Goal: Information Seeking & Learning: Learn about a topic

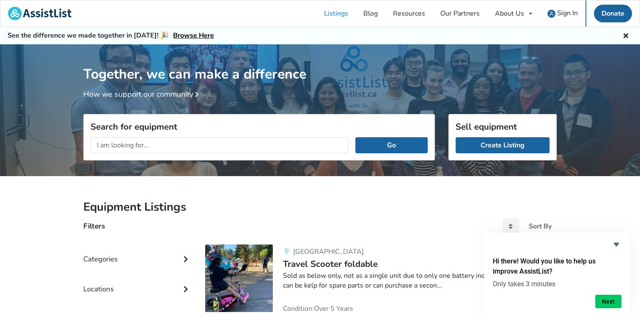
click at [167, 145] on input "text" at bounding box center [219, 145] width 258 height 16
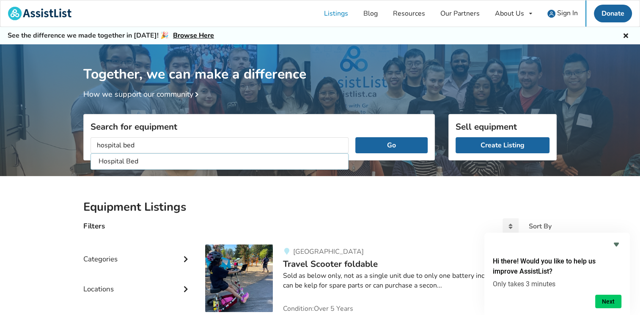
type input "hospital bed"
click at [355, 137] on button "Go" at bounding box center [391, 145] width 72 height 16
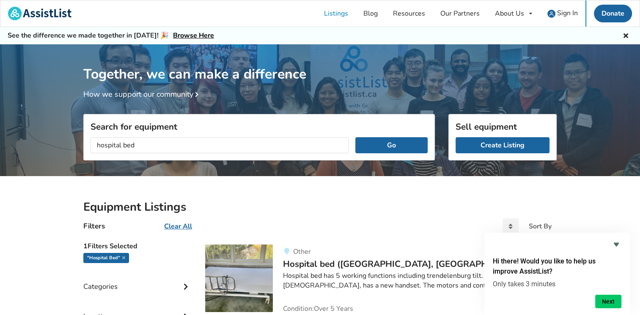
drag, startPoint x: 138, startPoint y: 146, endPoint x: 94, endPoint y: 146, distance: 44.0
click at [94, 146] on input "hospital bed" at bounding box center [219, 145] width 258 height 16
type input "wheelchair with assist"
click at [355, 137] on button "Go" at bounding box center [391, 145] width 72 height 16
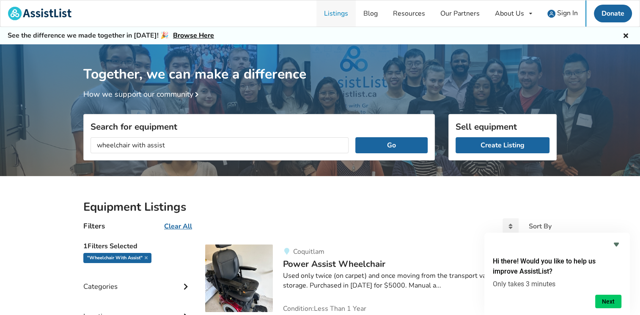
click at [342, 16] on link "Listings" at bounding box center [335, 13] width 39 height 26
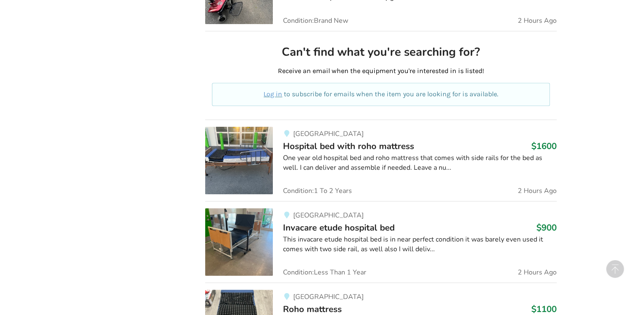
scroll to position [465, 0]
